Goal: Information Seeking & Learning: Learn about a topic

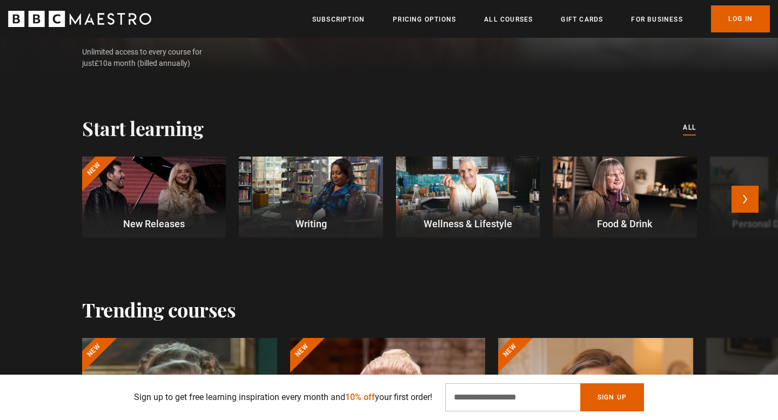
scroll to position [0, 142]
click at [314, 195] on div at bounding box center [311, 197] width 144 height 81
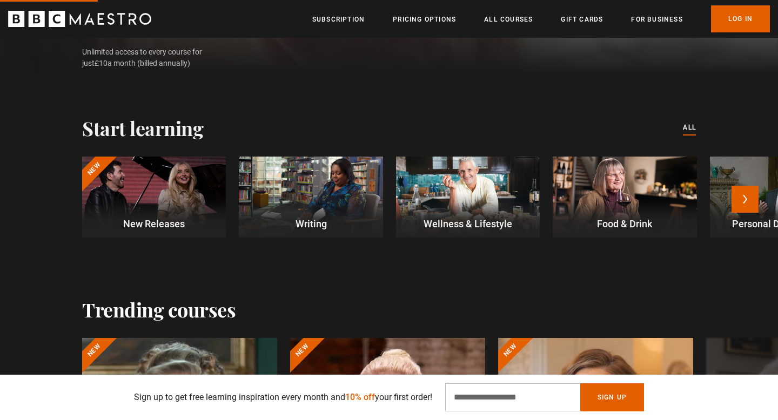
click at [311, 184] on div at bounding box center [311, 197] width 144 height 81
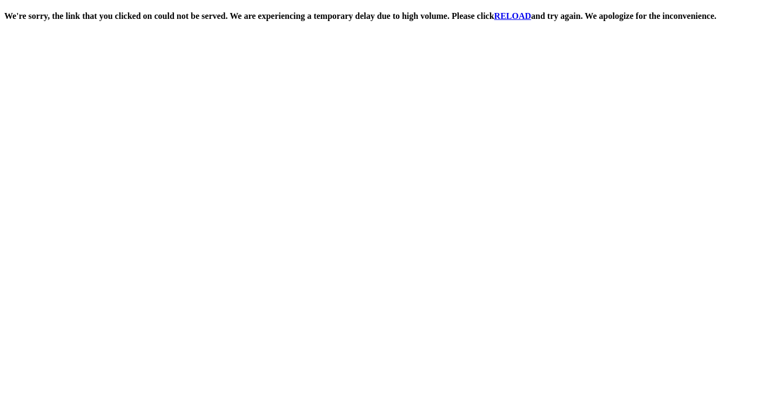
click at [519, 18] on link "RELOAD" at bounding box center [512, 15] width 37 height 9
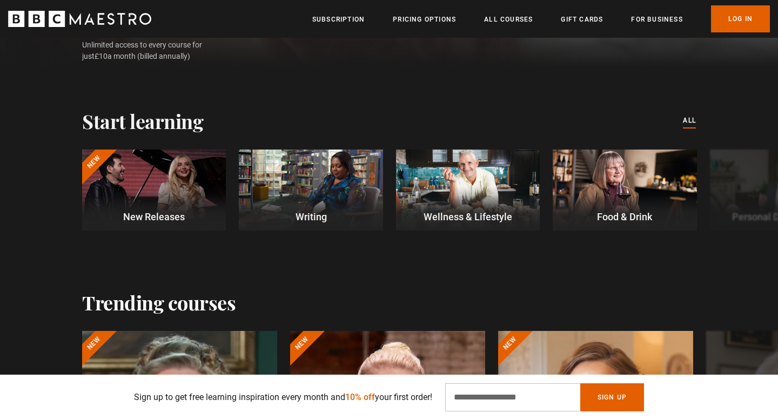
scroll to position [263, 0]
click at [311, 191] on div at bounding box center [311, 189] width 144 height 81
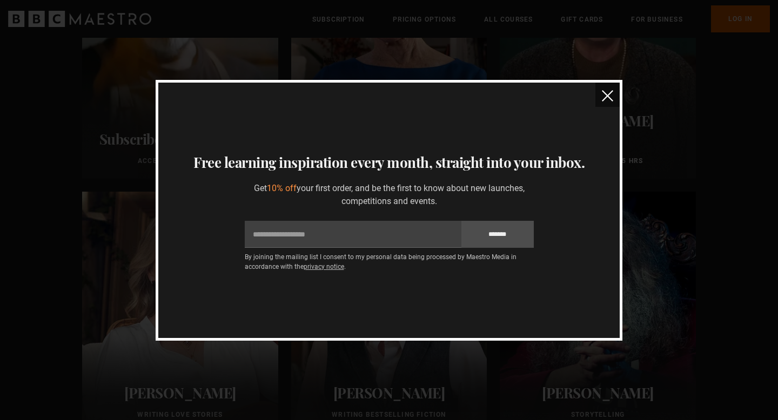
scroll to position [252, 0]
click at [607, 95] on img "close" at bounding box center [607, 95] width 11 height 11
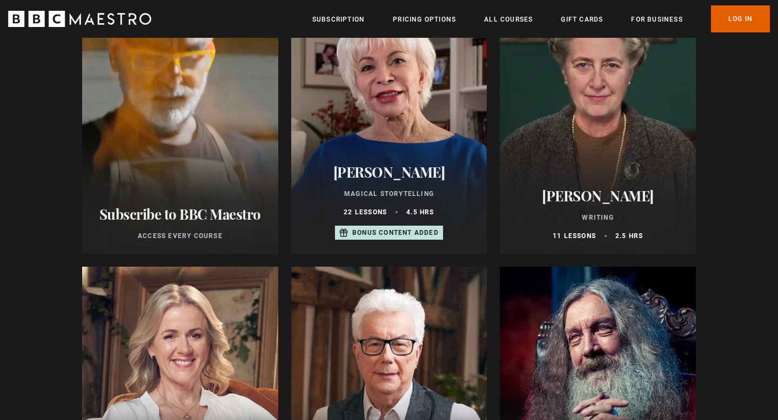
scroll to position [0, 0]
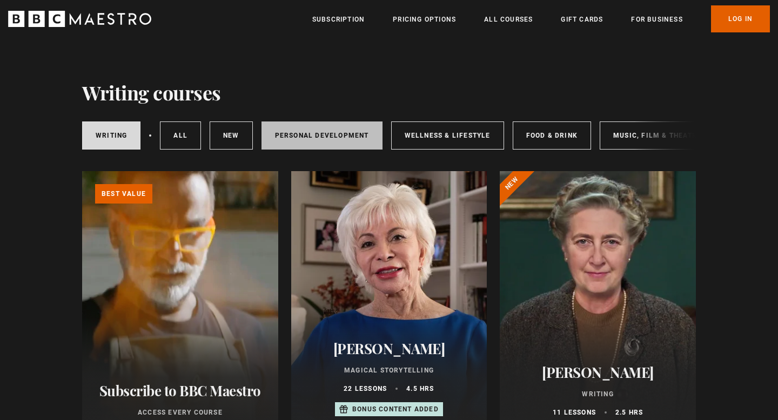
click at [360, 136] on link "Personal Development" at bounding box center [322, 136] width 121 height 28
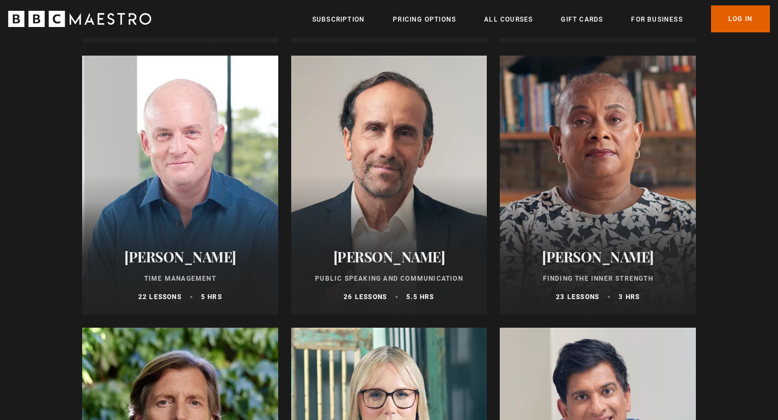
scroll to position [399, 0]
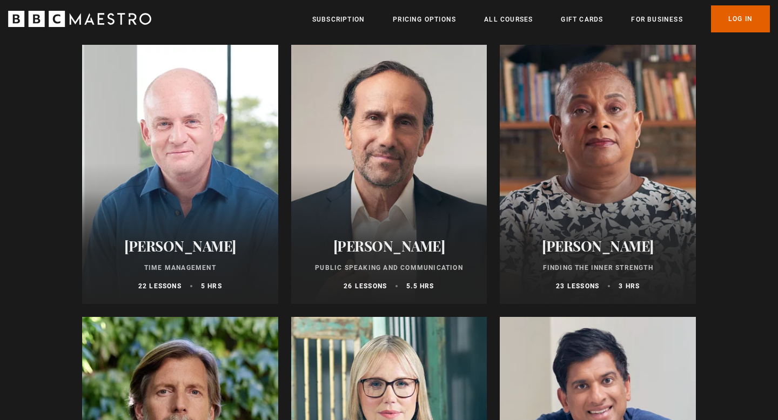
click at [383, 217] on div at bounding box center [389, 174] width 196 height 259
